Goal: Information Seeking & Learning: Learn about a topic

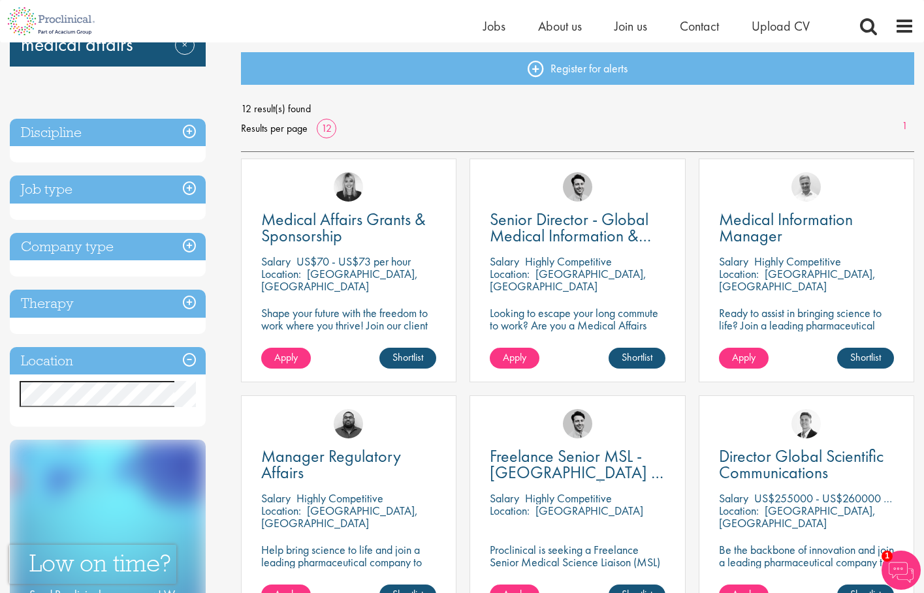
scroll to position [140, 0]
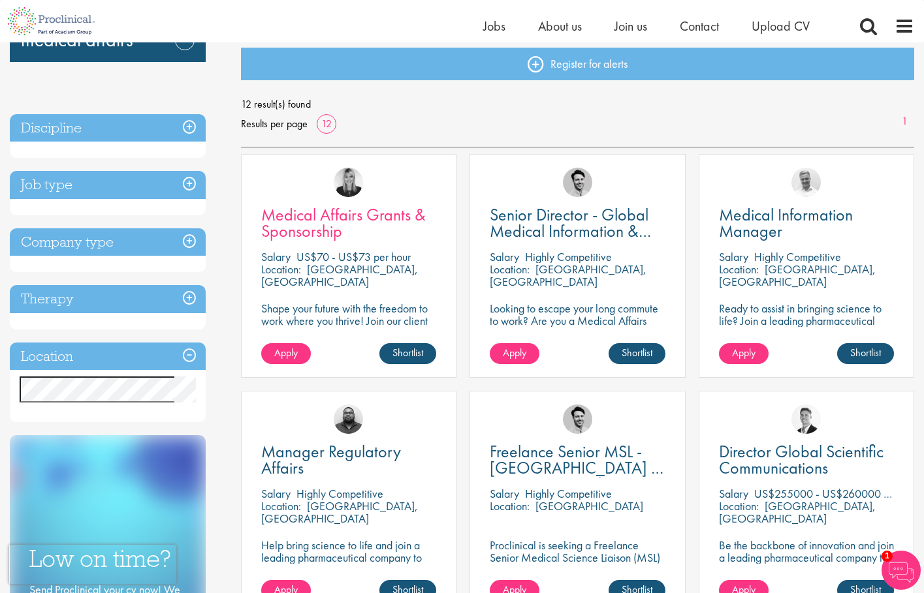
click at [357, 208] on span "Medical Affairs Grants & Sponsorship" at bounding box center [343, 223] width 164 height 39
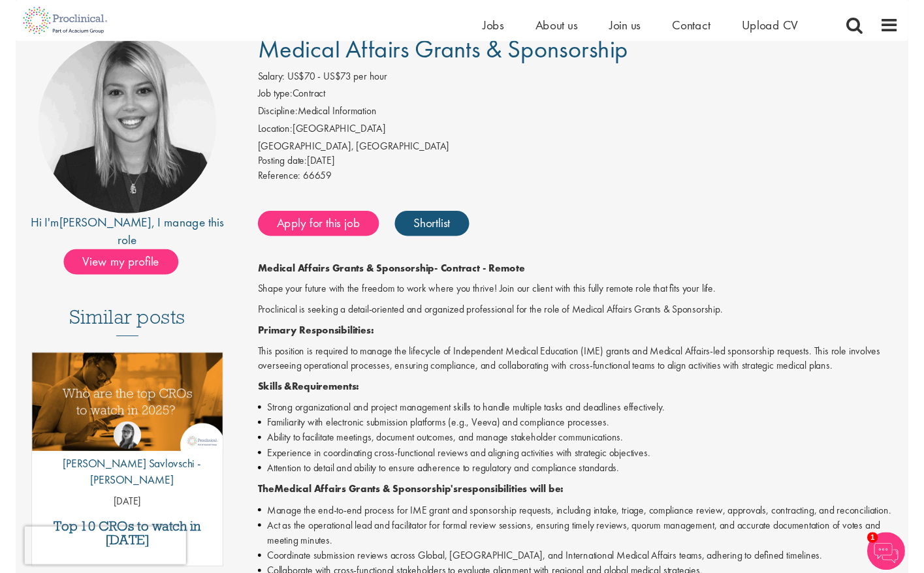
scroll to position [69, 0]
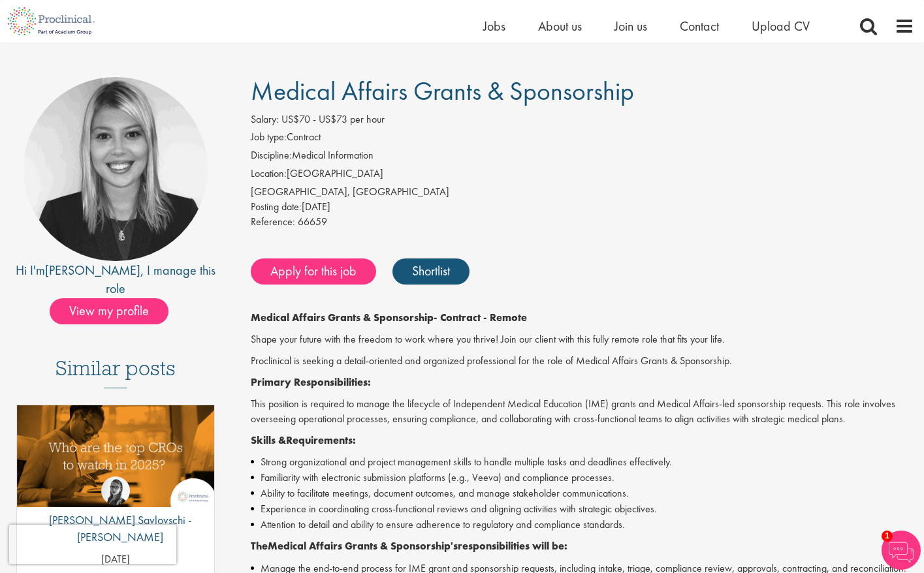
drag, startPoint x: 607, startPoint y: 522, endPoint x: 647, endPoint y: 424, distance: 105.1
click at [607, 521] on li "Attention to detail and ability to ensure adherence to regulatory and complianc…" at bounding box center [582, 525] width 663 height 16
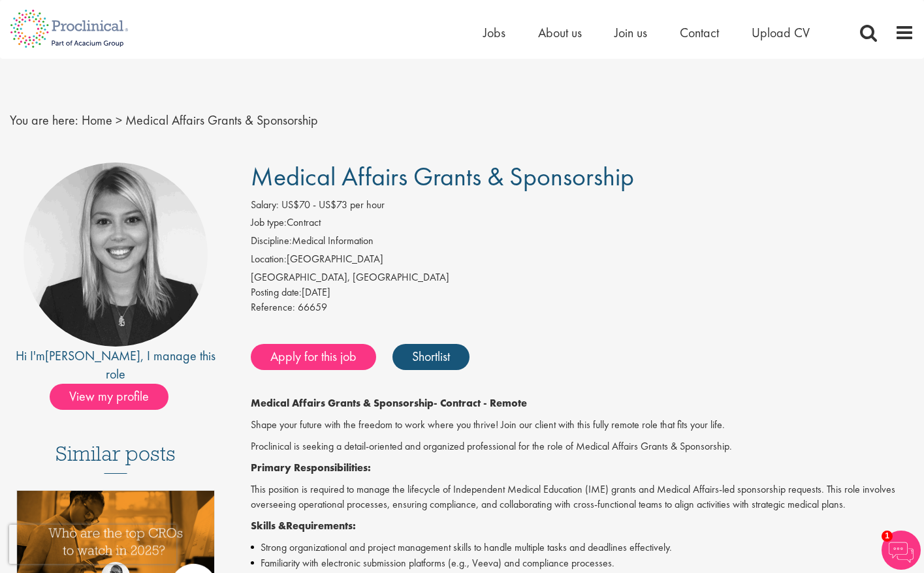
scroll to position [0, 0]
click at [141, 384] on span "View my profile" at bounding box center [109, 397] width 119 height 26
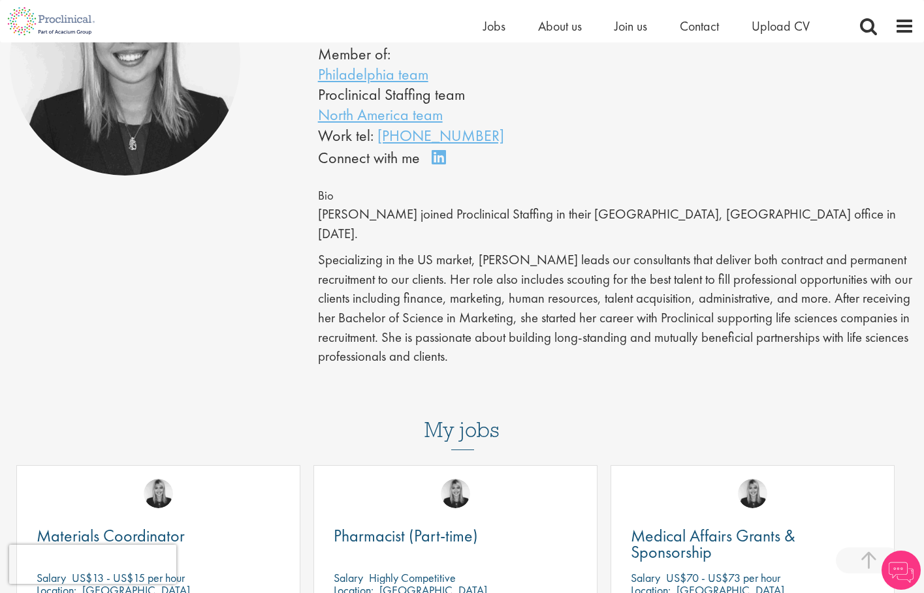
scroll to position [321, 0]
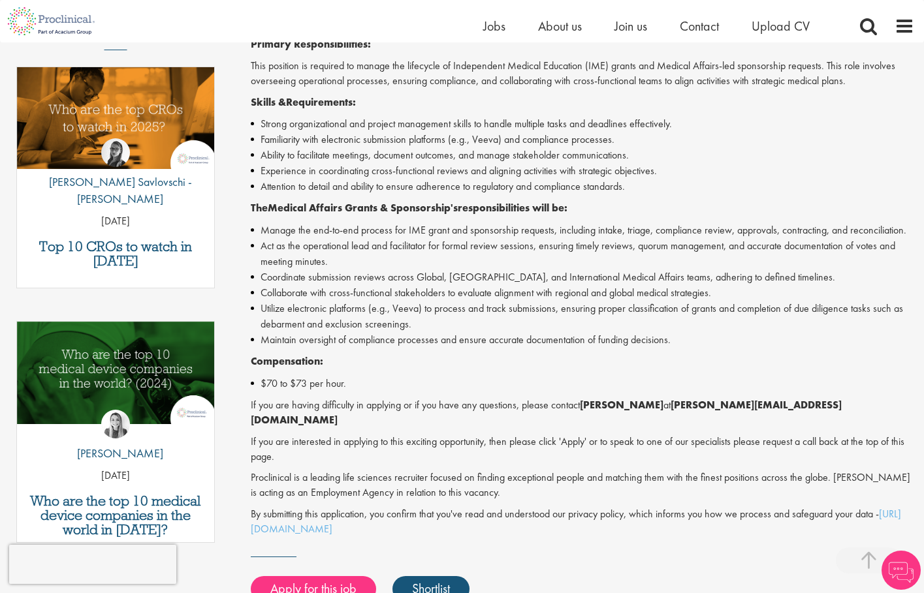
scroll to position [360, 0]
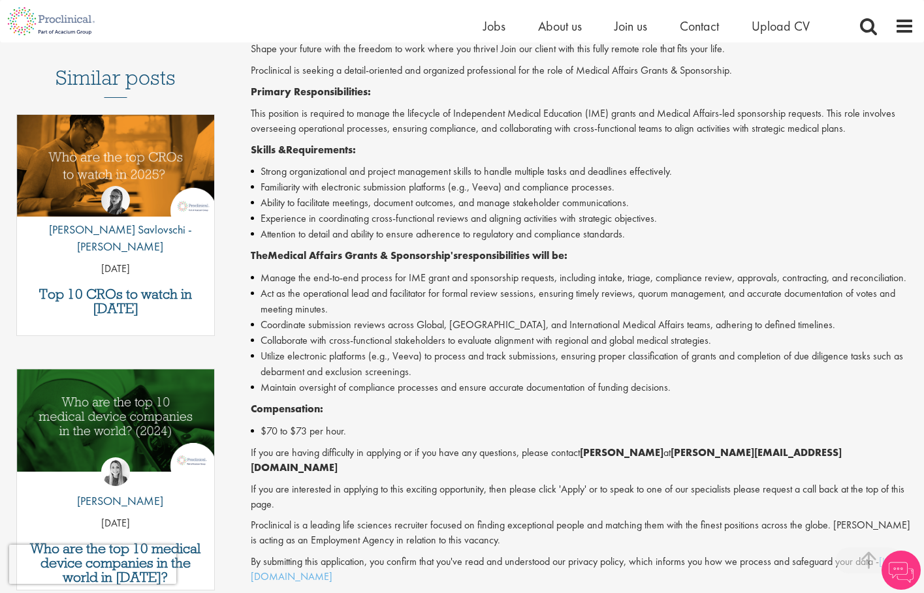
click at [531, 402] on p "Compensation:" at bounding box center [582, 409] width 663 height 15
drag, startPoint x: 520, startPoint y: 416, endPoint x: 484, endPoint y: 423, distance: 37.1
click at [518, 424] on li "$70 to $73 per hour." at bounding box center [582, 432] width 663 height 16
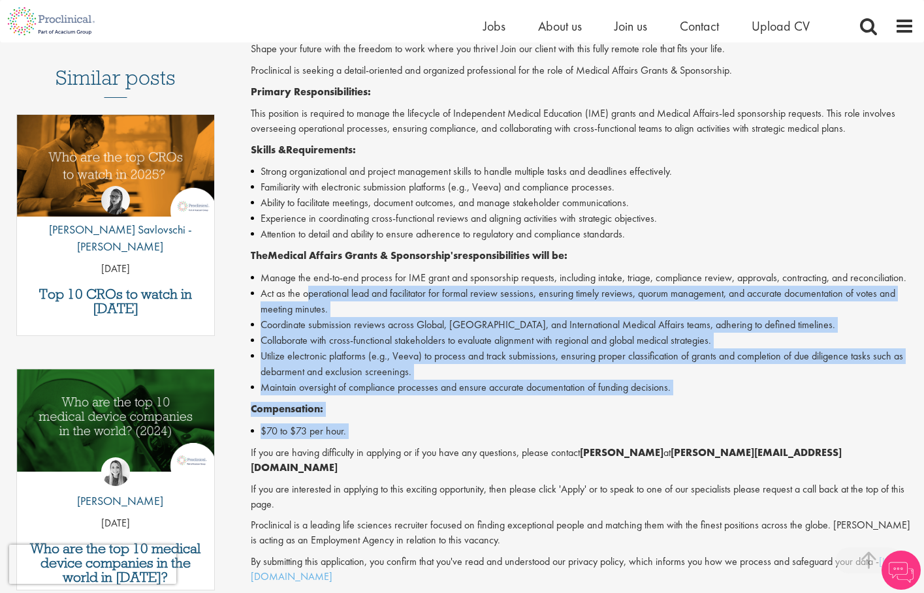
drag, startPoint x: 449, startPoint y: 425, endPoint x: 471, endPoint y: 336, distance: 91.4
click at [307, 281] on div "Medical Affairs Grants & Sponsorship - Contract - Remote Shape your future with…" at bounding box center [582, 302] width 663 height 564
click at [507, 349] on li "Utilize electronic platforms (e.g., Veeva) to process and track submissions, en…" at bounding box center [582, 364] width 663 height 31
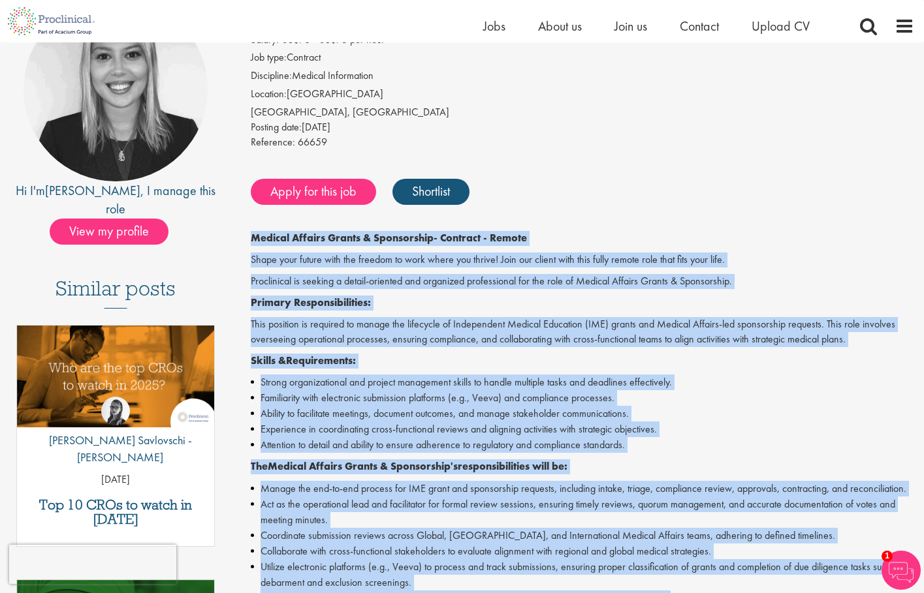
drag, startPoint x: 693, startPoint y: 382, endPoint x: 249, endPoint y: 233, distance: 468.8
click at [249, 233] on div "Medical Affairs Grants & Sponsorship Salary: US$70 - US$73 per hour Job type: C…" at bounding box center [577, 485] width 693 height 977
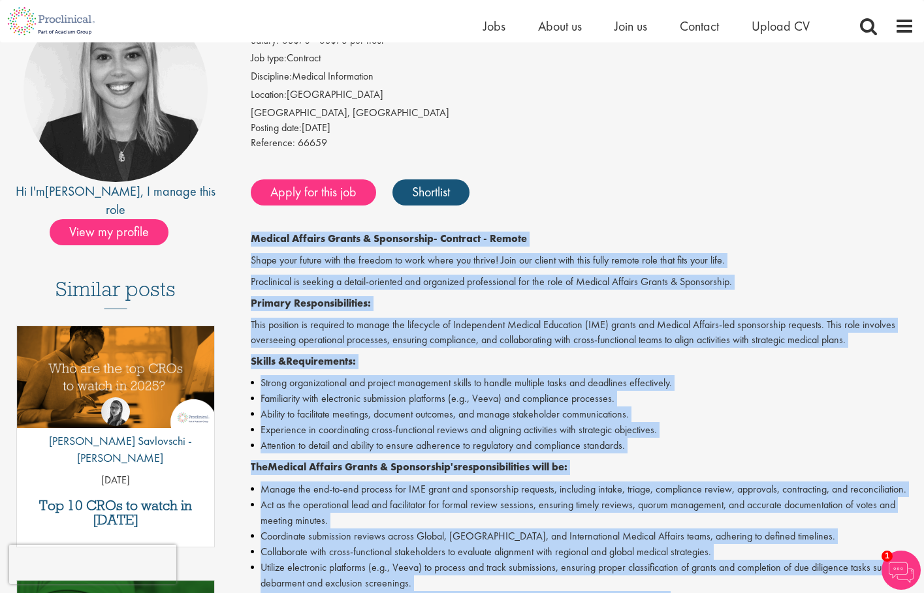
copy div "Medical Affairs Grants & Sponsorship - Contract - Remote Shape your future with…"
